Goal: Task Accomplishment & Management: Manage account settings

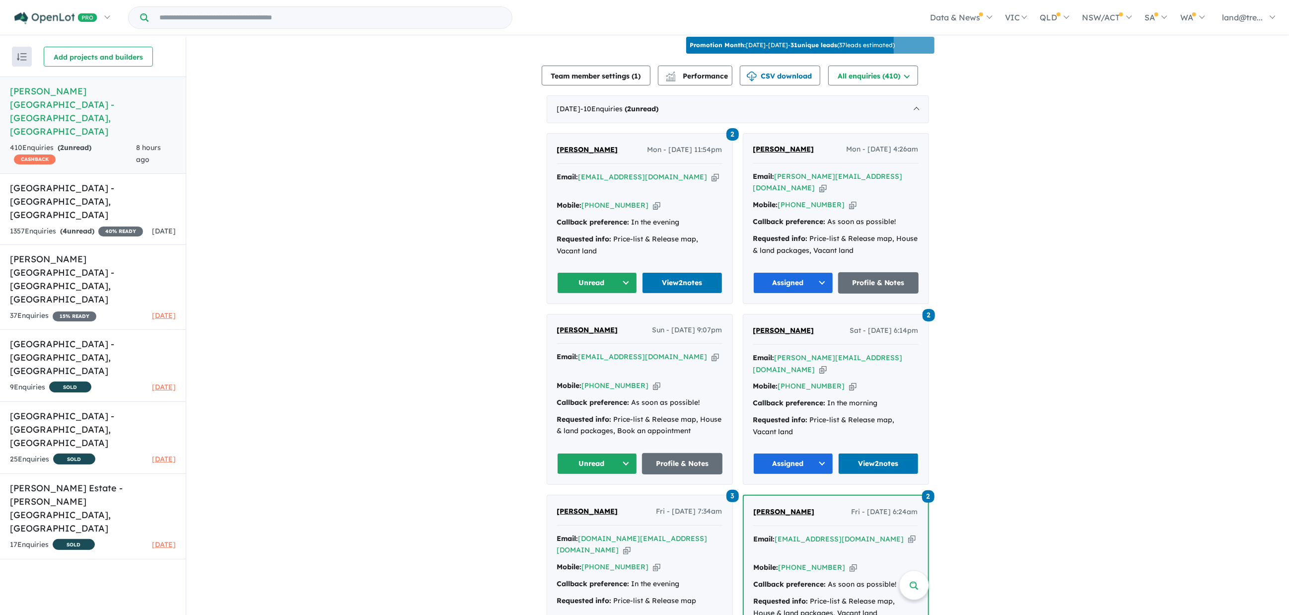
scroll to position [521, 0]
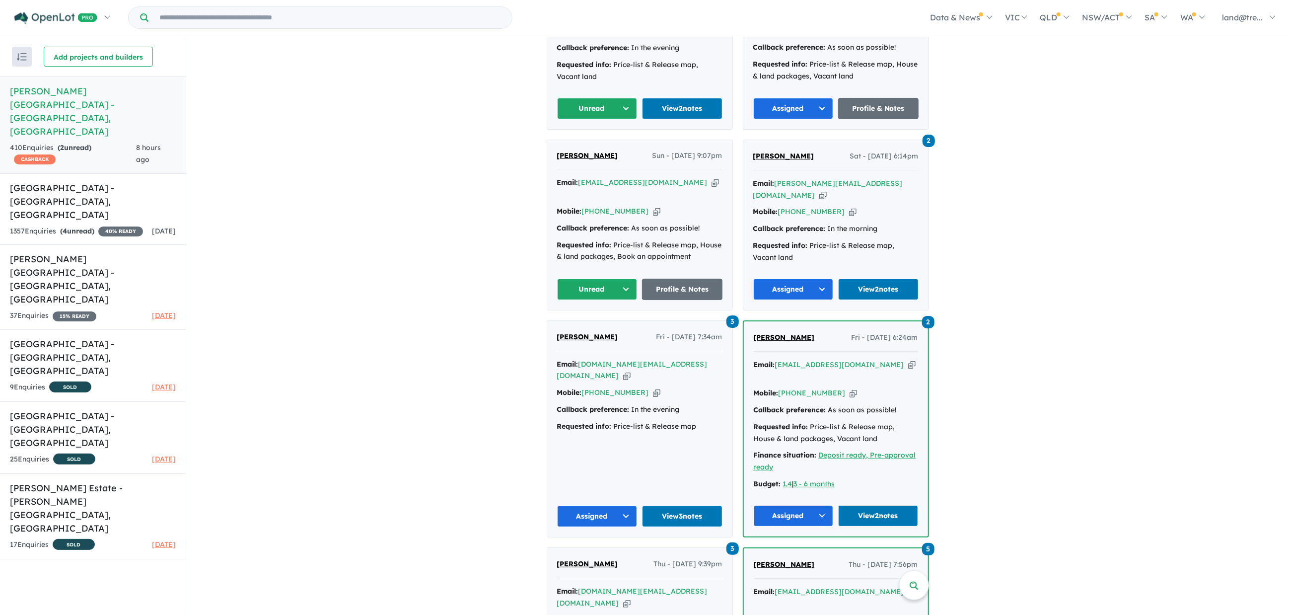
click at [619, 98] on button "Unread" at bounding box center [597, 108] width 80 height 21
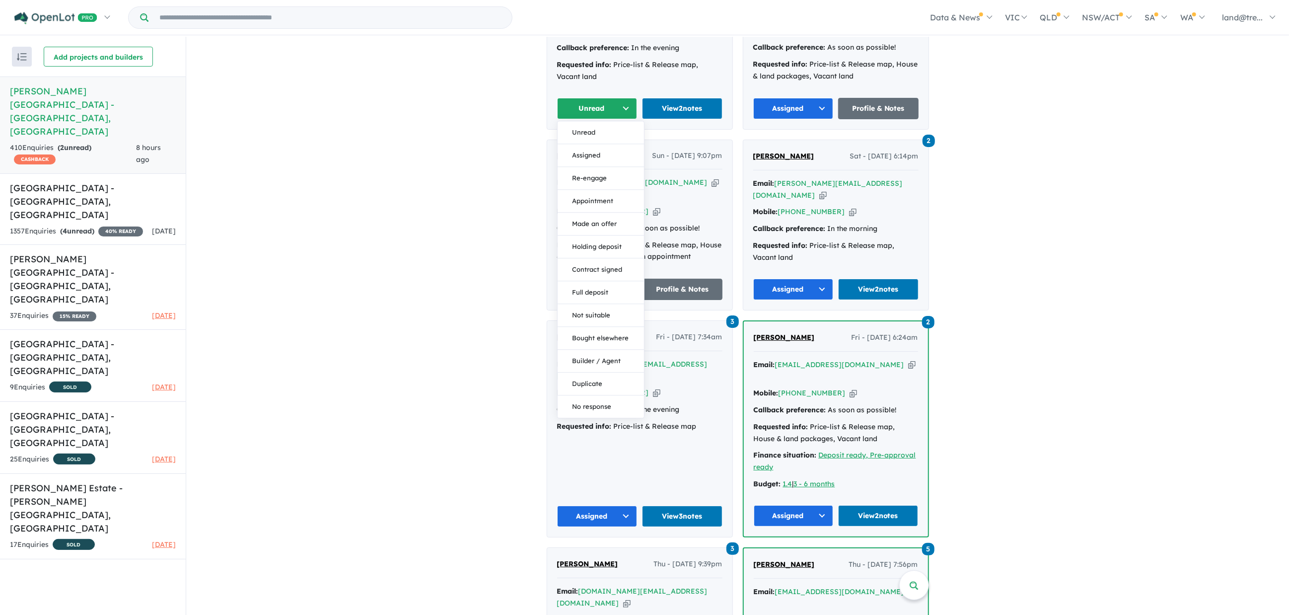
click at [574, 144] on button "Assigned" at bounding box center [601, 155] width 86 height 23
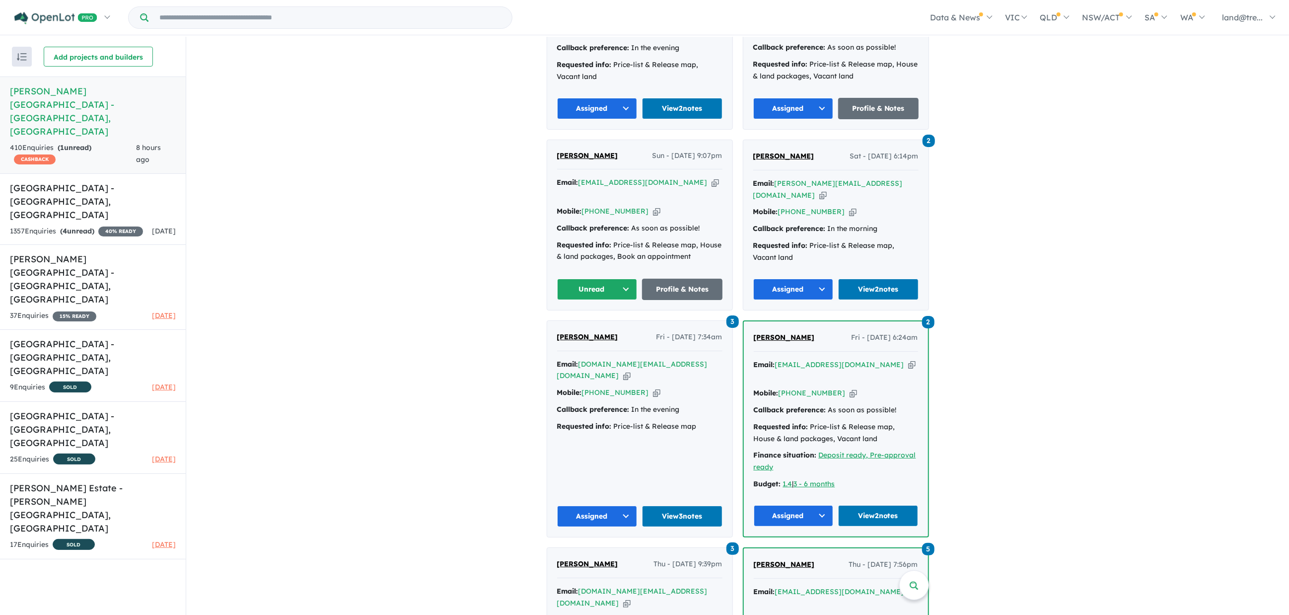
click at [627, 279] on button "Unread" at bounding box center [597, 289] width 80 height 21
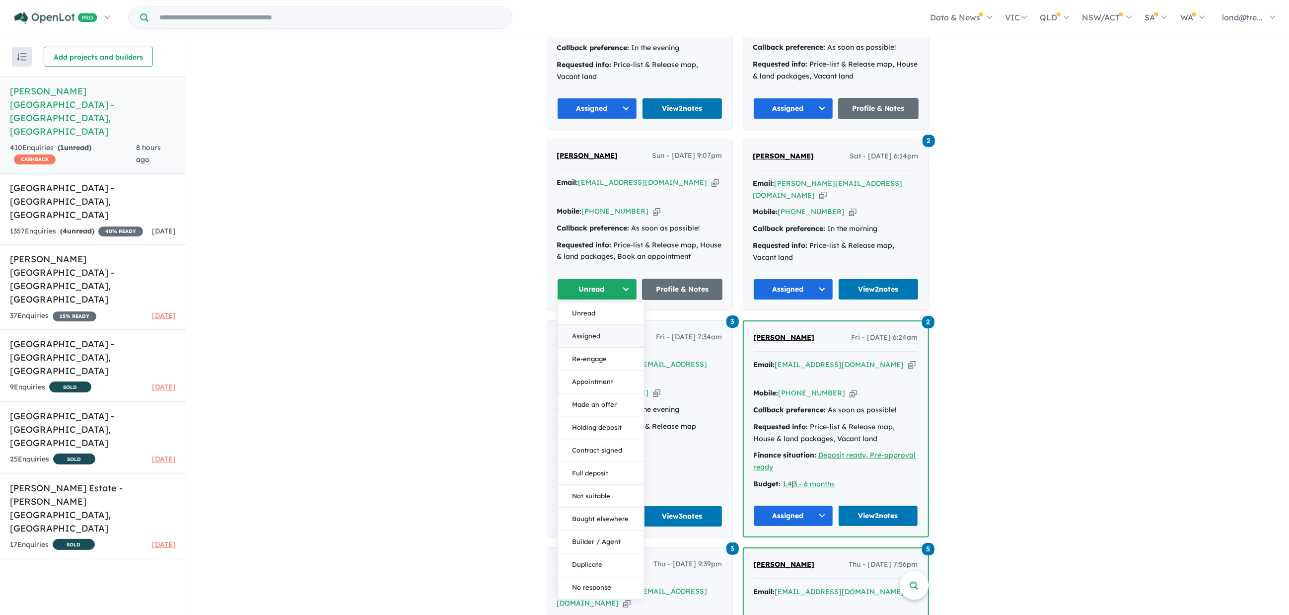
click at [593, 325] on button "Assigned" at bounding box center [601, 336] width 86 height 23
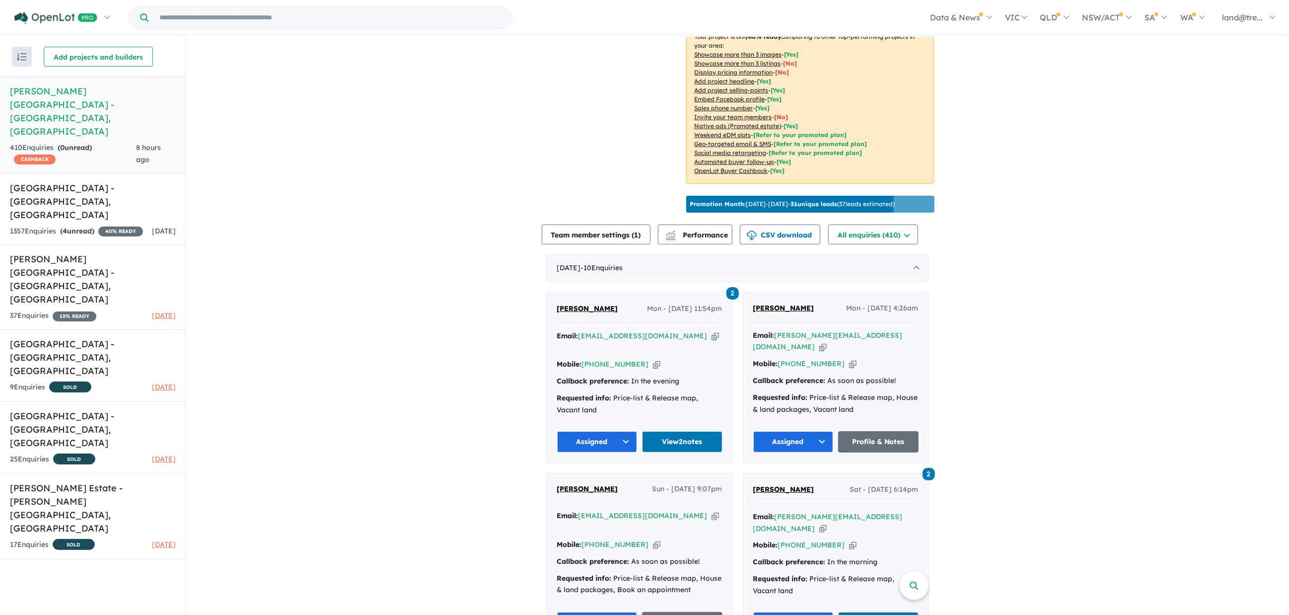
scroll to position [347, 0]
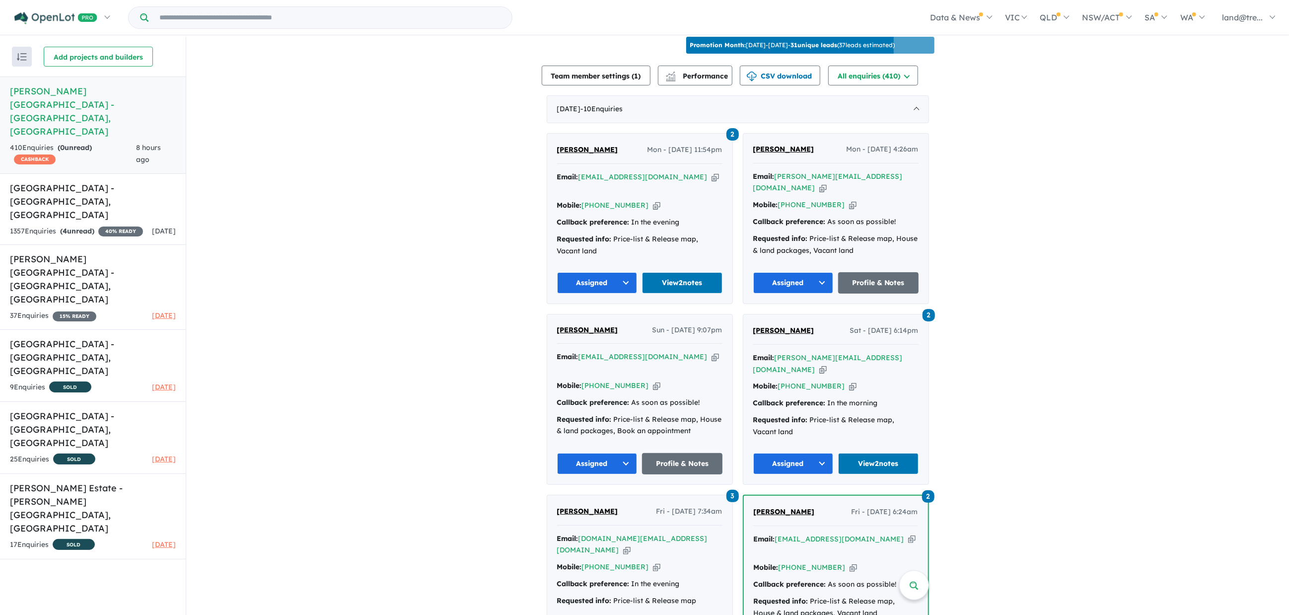
drag, startPoint x: 557, startPoint y: 137, endPoint x: 682, endPoint y: 135, distance: 124.6
click at [686, 135] on div "2 [PERSON_NAME] - [DATE] 11:54pm Email: [EMAIL_ADDRESS][DOMAIN_NAME] Copied! Mo…" at bounding box center [639, 219] width 185 height 170
drag, startPoint x: 559, startPoint y: 116, endPoint x: 559, endPoint y: 144, distance: 28.3
click at [561, 144] on div "[DATE] - 10 Enquir ies ( 0 unread) 2 [PERSON_NAME] Mon - [DATE] 11:54pm Email: …" at bounding box center [738, 618] width 382 height 1047
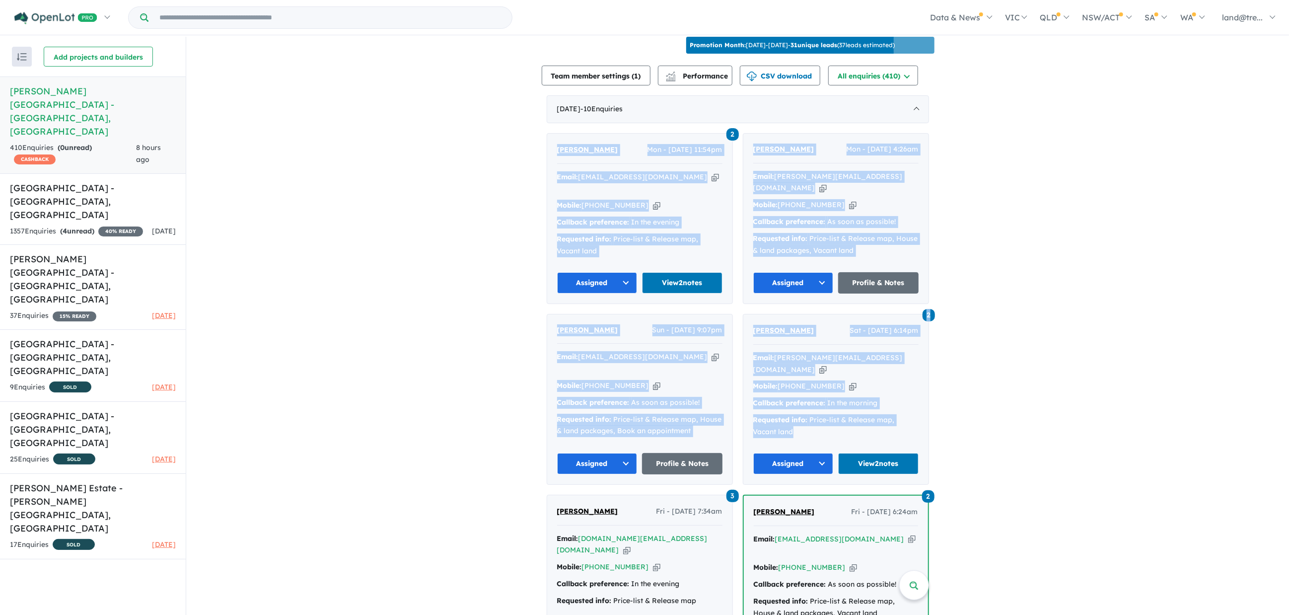
drag, startPoint x: 538, startPoint y: 140, endPoint x: 869, endPoint y: 388, distance: 413.1
click at [912, 415] on div "View 6 projects in your account [PERSON_NAME][GEOGRAPHIC_DATA] - [GEOGRAPHIC_DA…" at bounding box center [737, 534] width 1103 height 1688
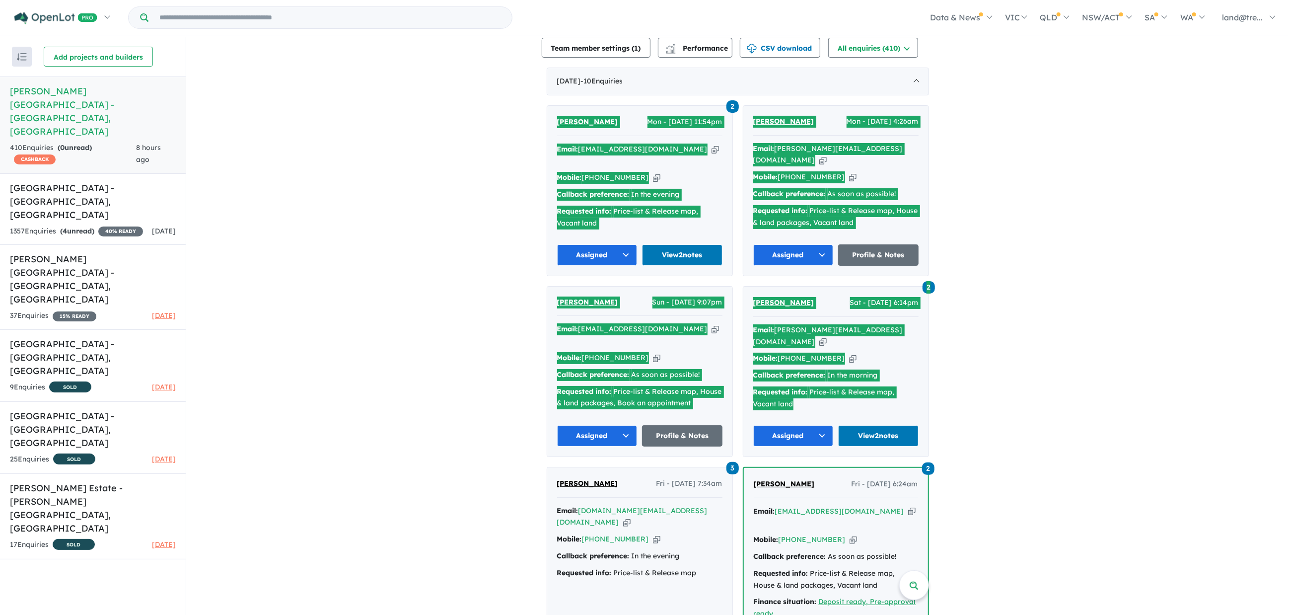
scroll to position [375, 0]
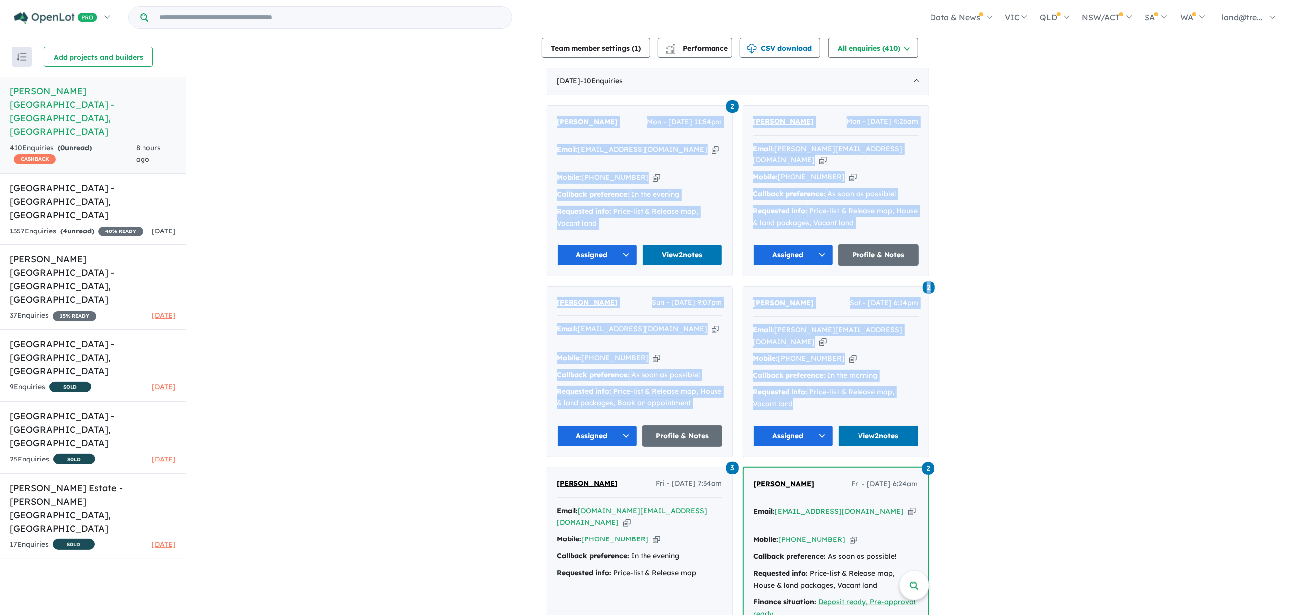
click at [1002, 516] on div "View 6 projects in your account [PERSON_NAME][GEOGRAPHIC_DATA] - [GEOGRAPHIC_DA…" at bounding box center [737, 506] width 1103 height 1688
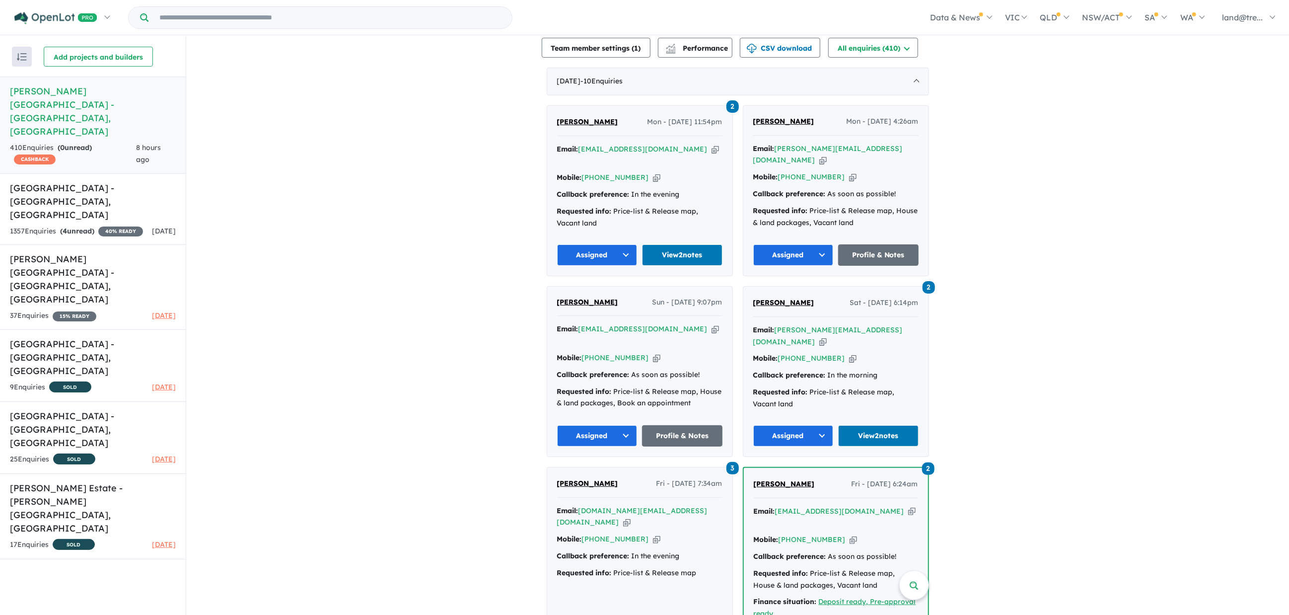
click at [470, 364] on div "View 6 projects in your account [PERSON_NAME][GEOGRAPHIC_DATA] - [GEOGRAPHIC_DA…" at bounding box center [737, 506] width 1103 height 1688
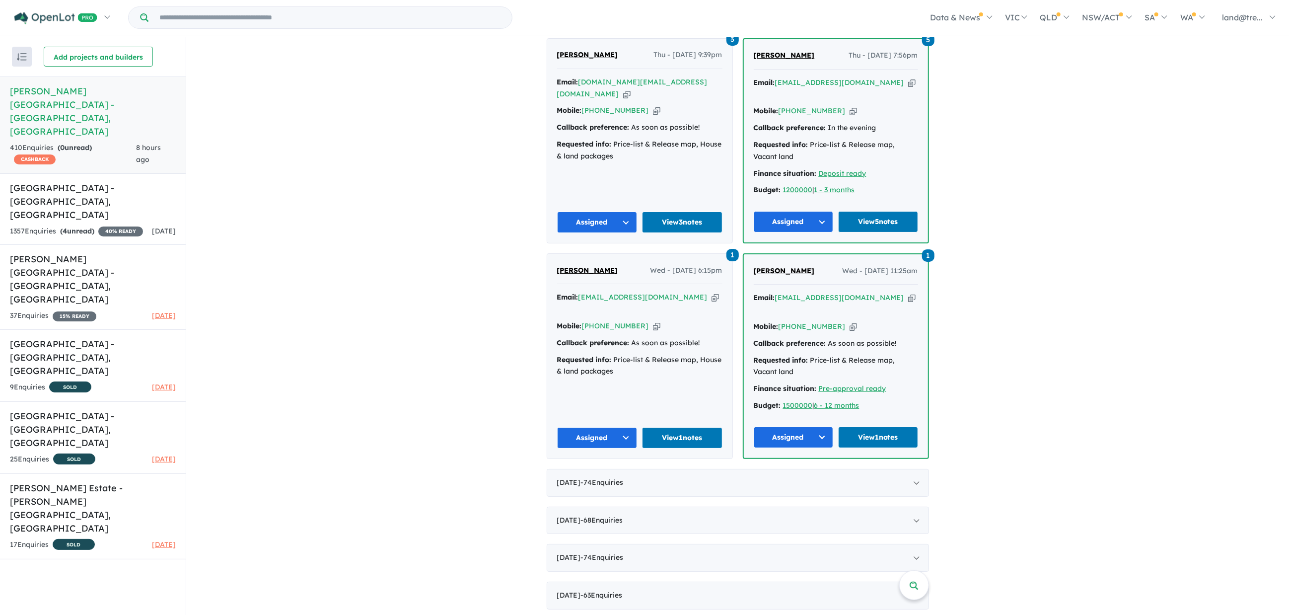
scroll to position [1060, 0]
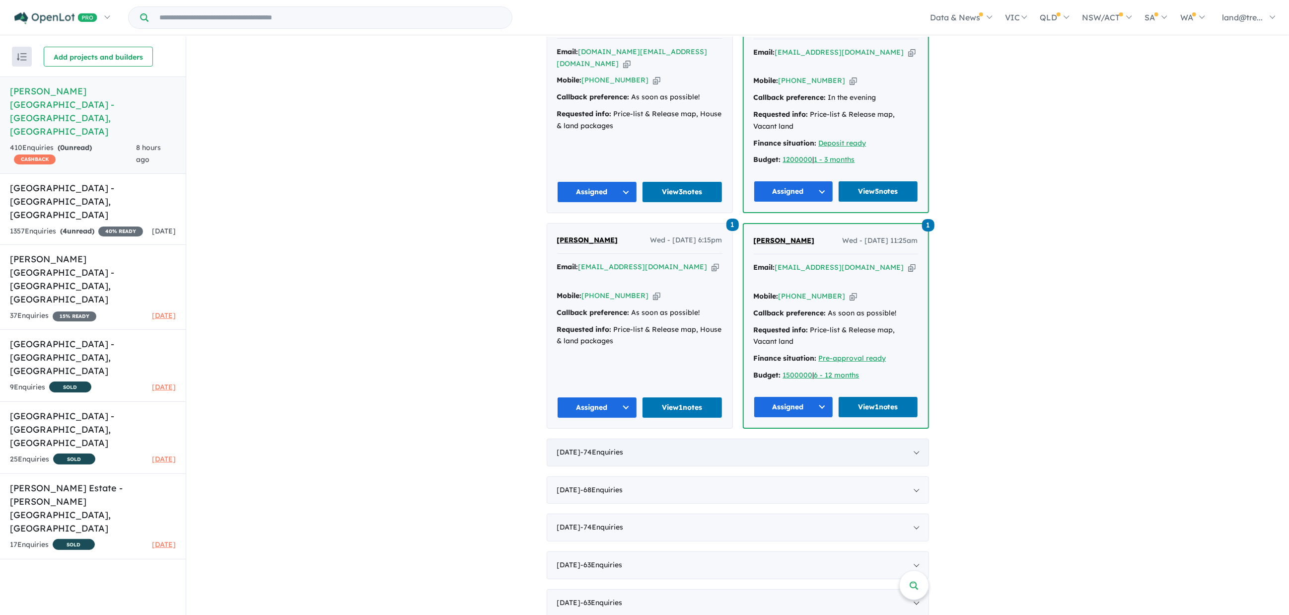
click at [606, 438] on div "[DATE] - 74 Enquir ies ( 0 unread)" at bounding box center [738, 452] width 382 height 28
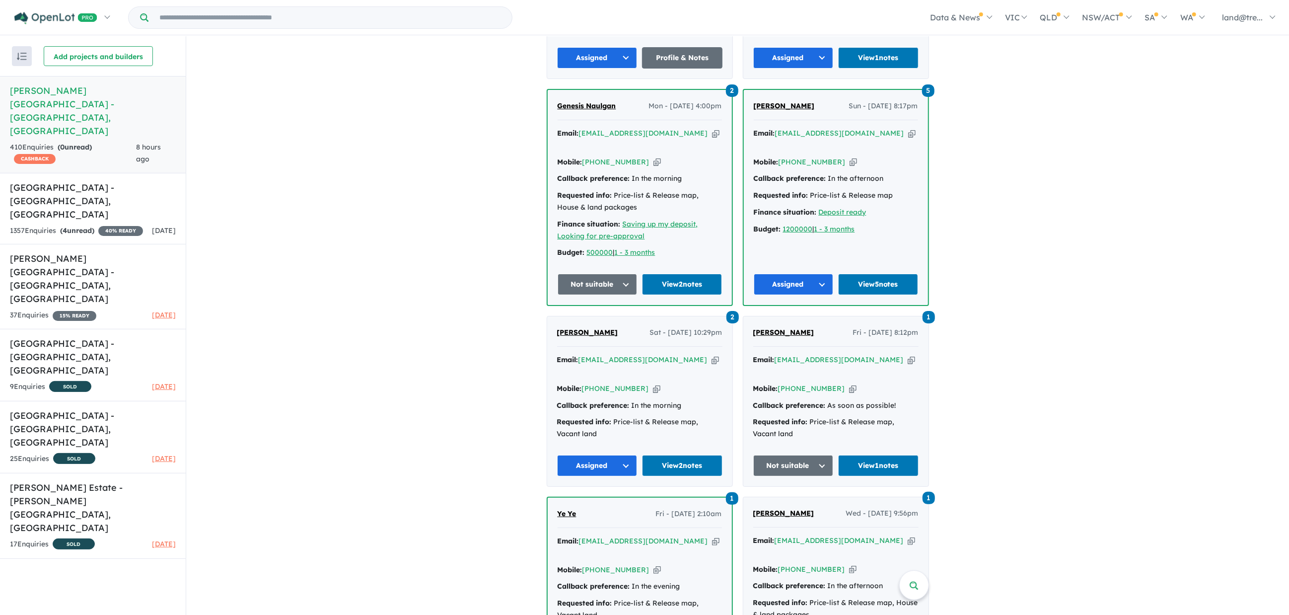
scroll to position [3010, 0]
